Goal: Task Accomplishment & Management: Use online tool/utility

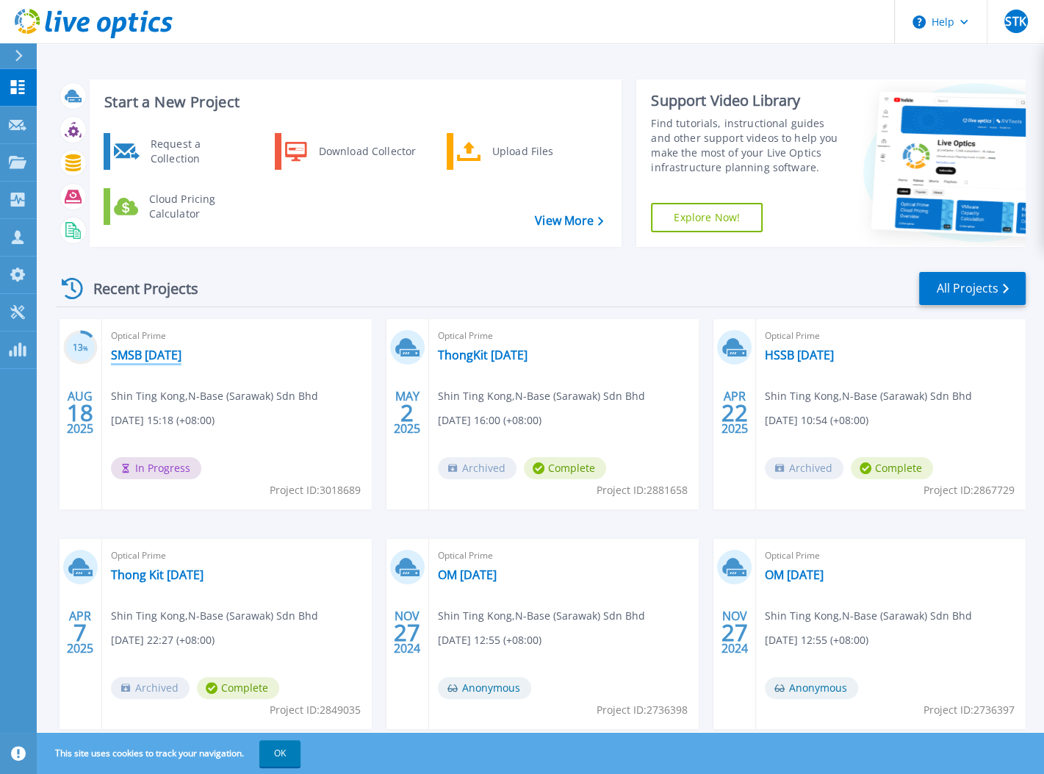
click at [182, 356] on link "SMSB [DATE]" at bounding box center [146, 355] width 71 height 15
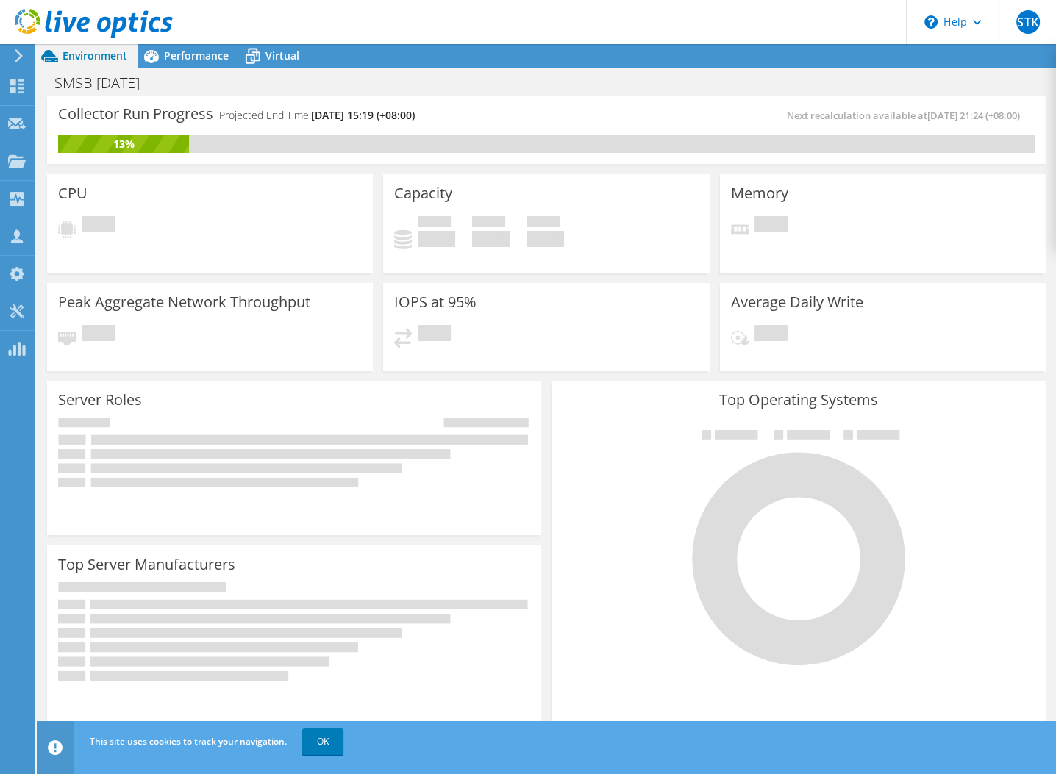
click at [166, 43] on div at bounding box center [86, 24] width 173 height 49
click at [171, 54] on span "Performance" at bounding box center [196, 56] width 65 height 14
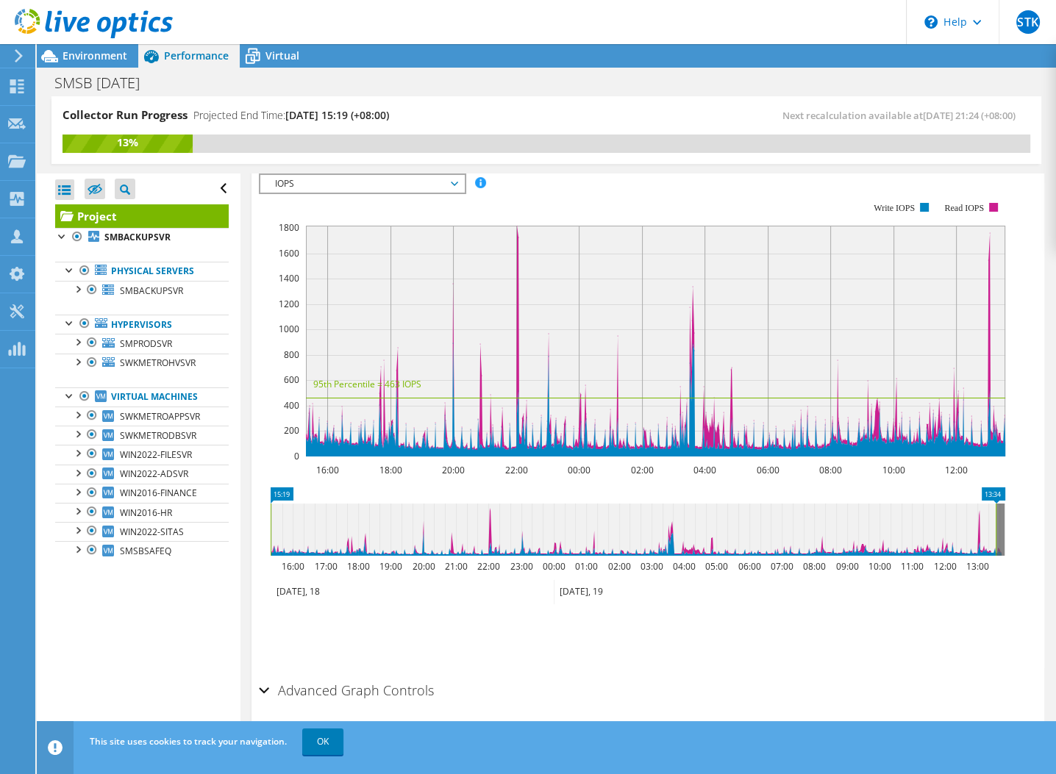
scroll to position [441, 0]
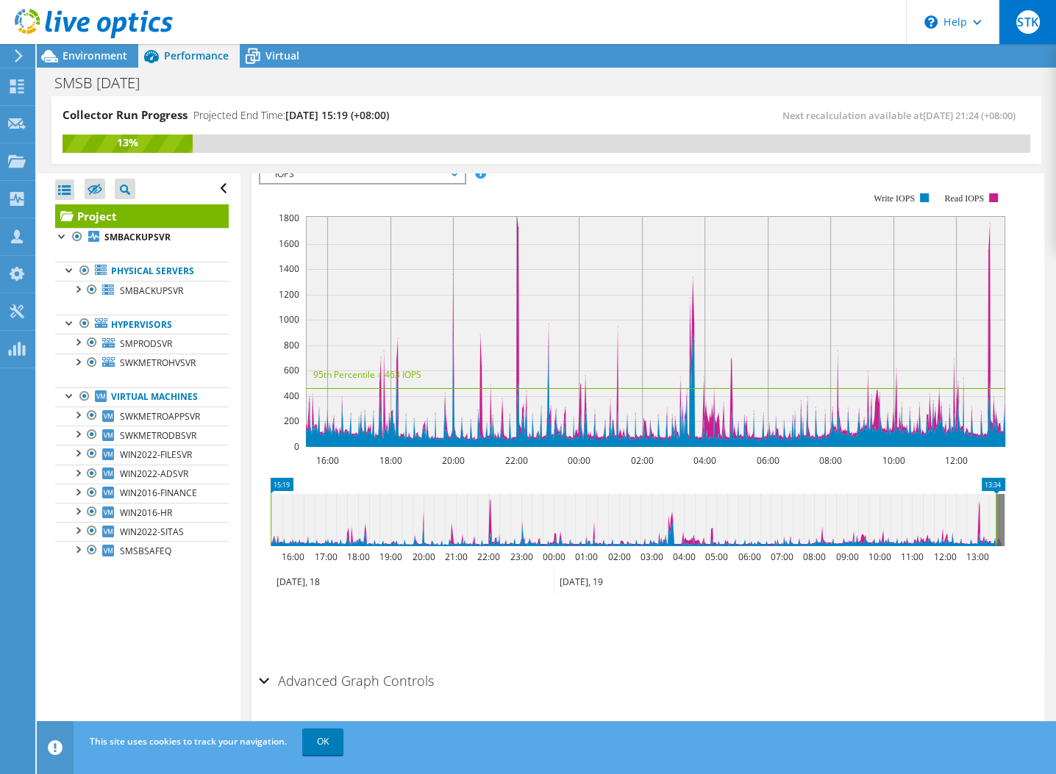
click at [1021, 30] on span "STK" at bounding box center [1028, 22] width 24 height 24
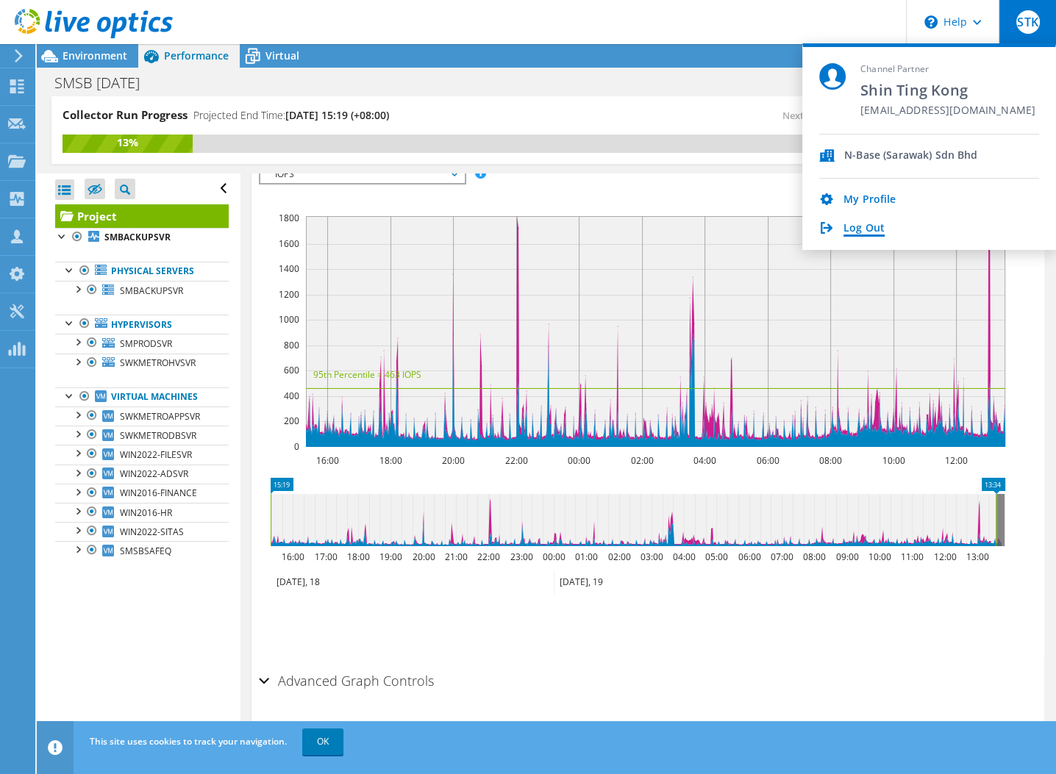
click at [856, 226] on link "Log Out" at bounding box center [863, 229] width 41 height 14
